Goal: Find contact information: Find contact information

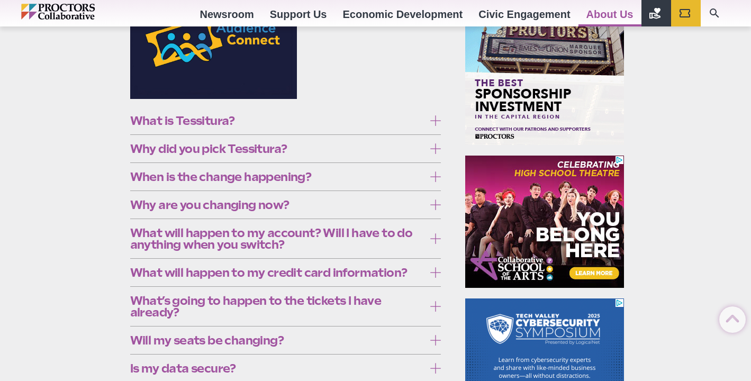
scroll to position [301, 0]
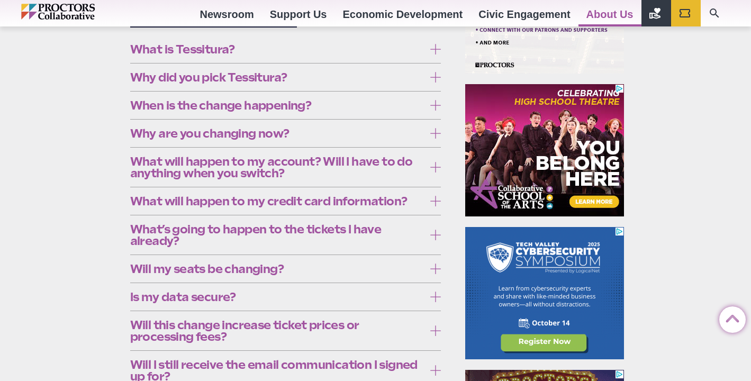
click at [435, 46] on icon at bounding box center [435, 49] width 11 height 11
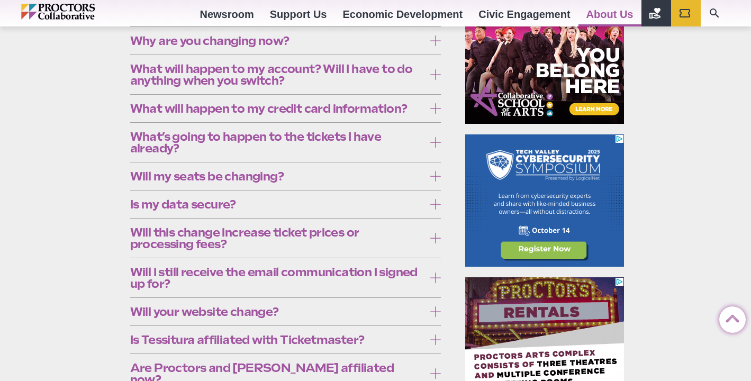
scroll to position [396, 0]
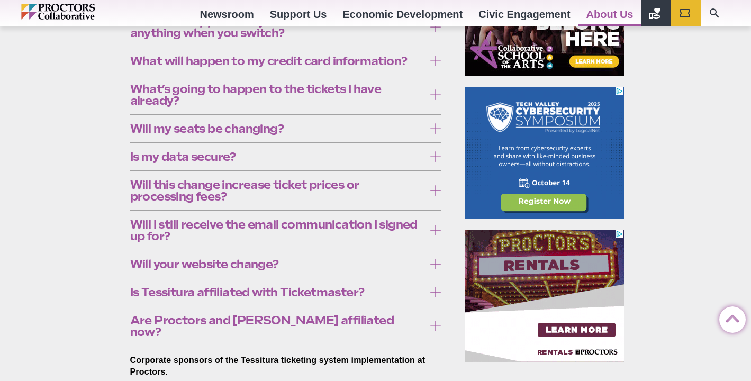
scroll to position [450, 0]
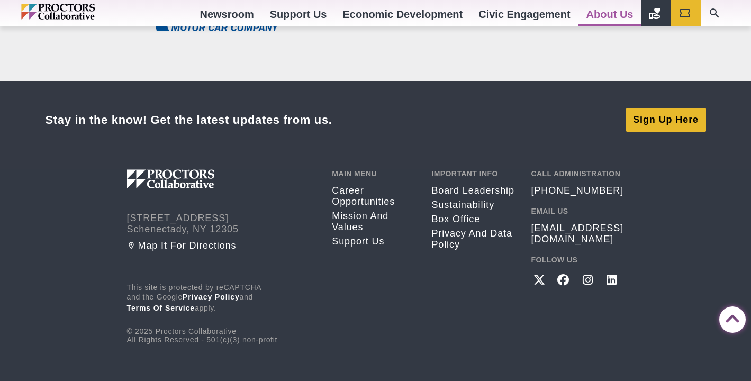
scroll to position [935, 0]
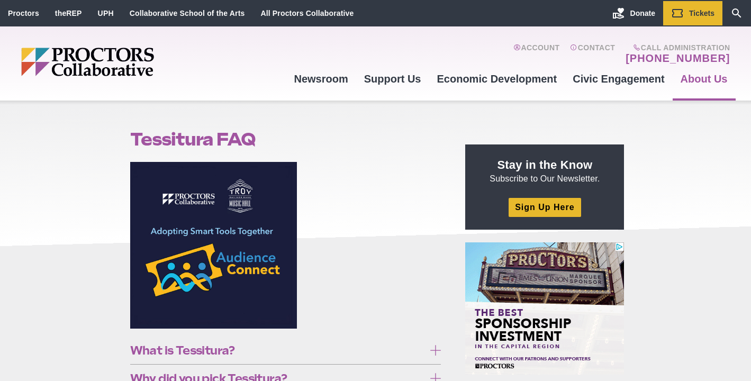
scroll to position [0, 0]
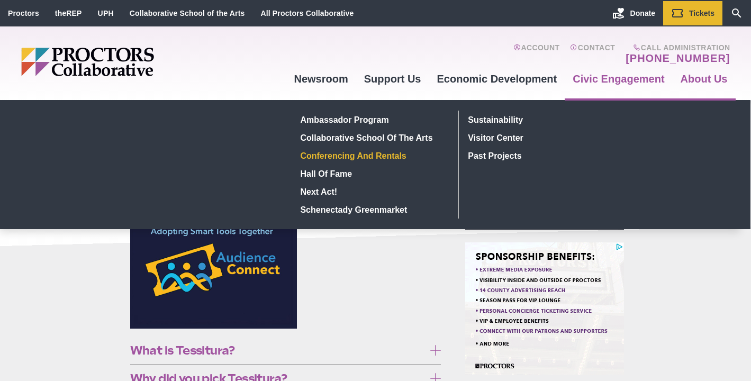
click at [391, 153] on link "Conferencing and rentals" at bounding box center [373, 156] width 154 height 18
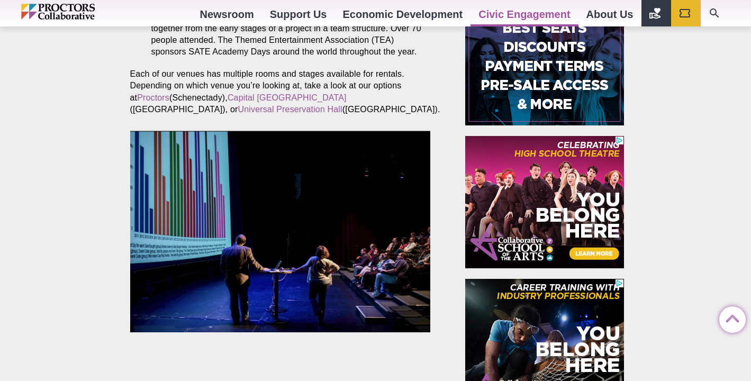
scroll to position [587, 0]
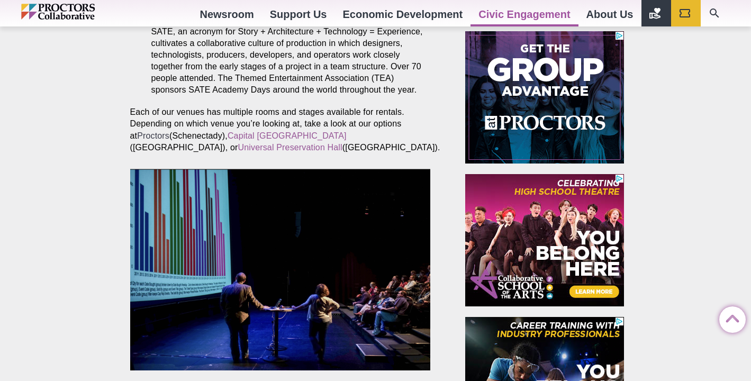
click at [169, 135] on link "Proctors" at bounding box center [153, 135] width 32 height 9
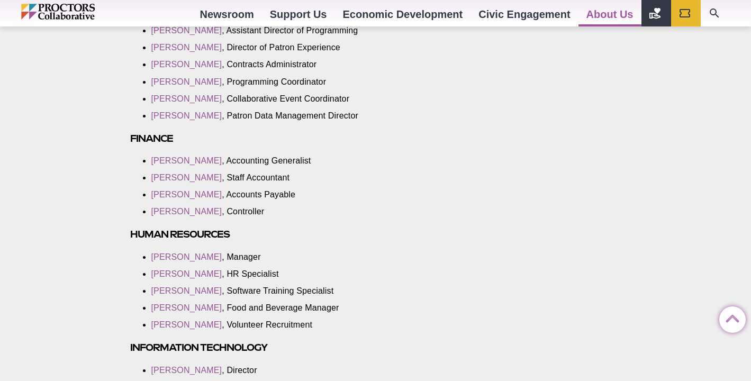
scroll to position [1049, 0]
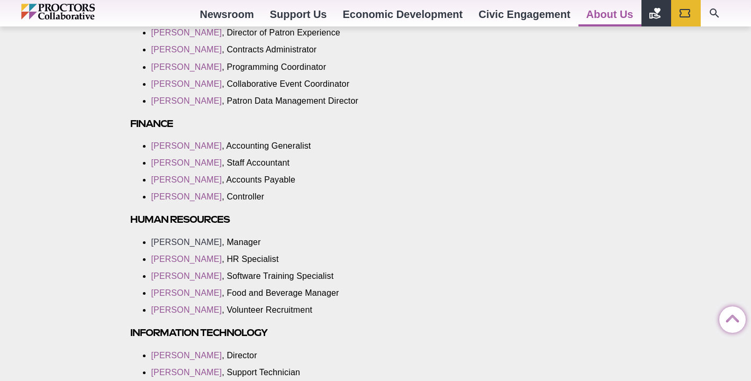
click at [179, 238] on link "[PERSON_NAME]" at bounding box center [186, 242] width 71 height 9
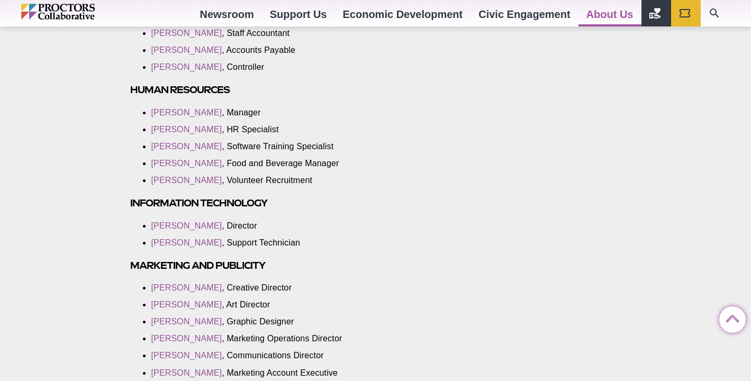
scroll to position [1180, 0]
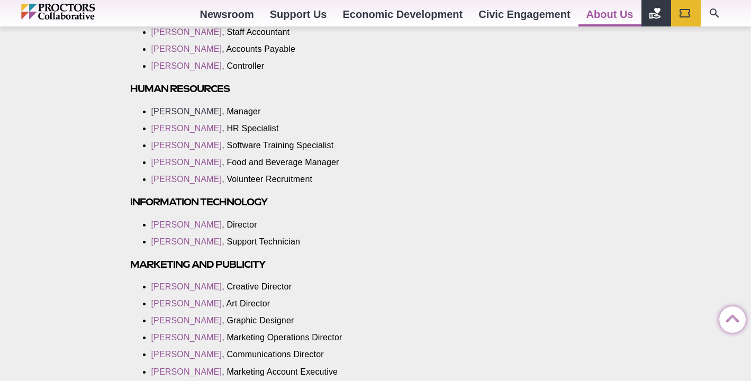
click at [184, 107] on link "Leesa Oliver" at bounding box center [186, 111] width 71 height 9
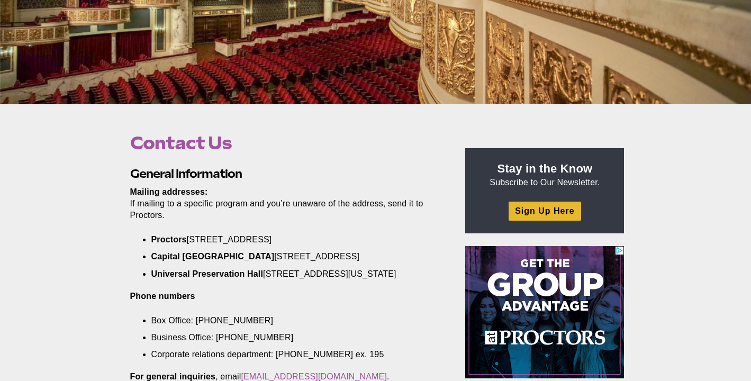
scroll to position [371, 0]
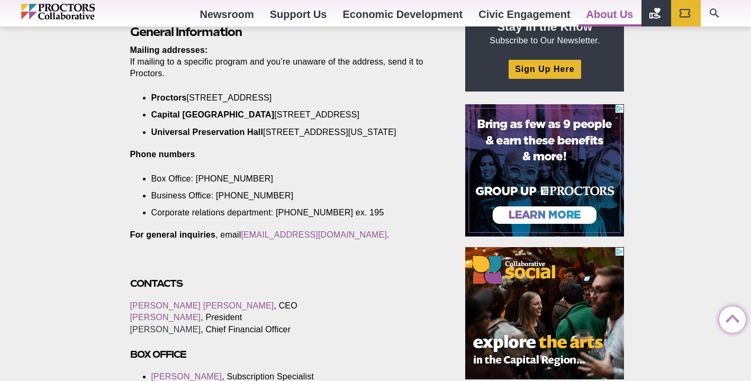
click at [152, 334] on link "Chris Musto" at bounding box center [165, 329] width 71 height 9
